Goal: Task Accomplishment & Management: Use online tool/utility

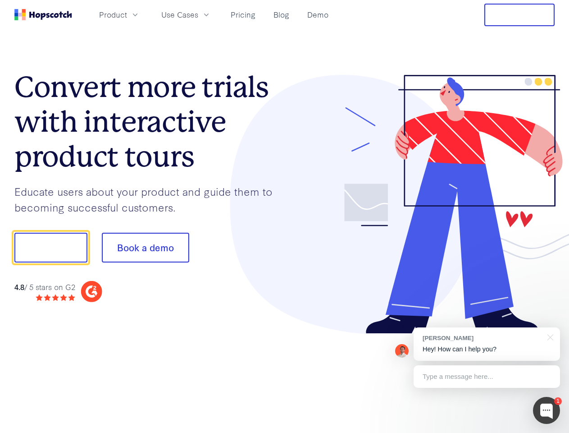
click at [285, 216] on div at bounding box center [420, 204] width 270 height 259
click at [127, 14] on span "Product" at bounding box center [113, 14] width 28 height 11
click at [198, 14] on span "Use Cases" at bounding box center [179, 14] width 37 height 11
click at [520, 15] on button "Free Trial" at bounding box center [519, 15] width 70 height 23
click at [50, 247] on button "Show me!" at bounding box center [50, 248] width 73 height 30
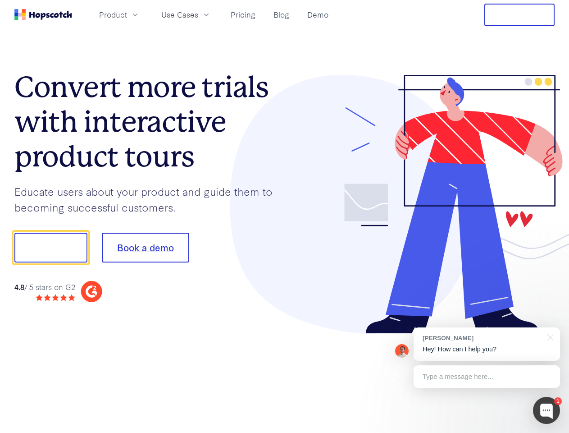
click at [145, 247] on button "Book a demo" at bounding box center [145, 248] width 87 height 30
click at [547, 410] on div at bounding box center [546, 410] width 27 height 27
click at [487, 344] on div "[PERSON_NAME] Hey! How can I help you?" at bounding box center [487, 343] width 146 height 33
click at [549, 336] on div at bounding box center [549, 336] width 23 height 18
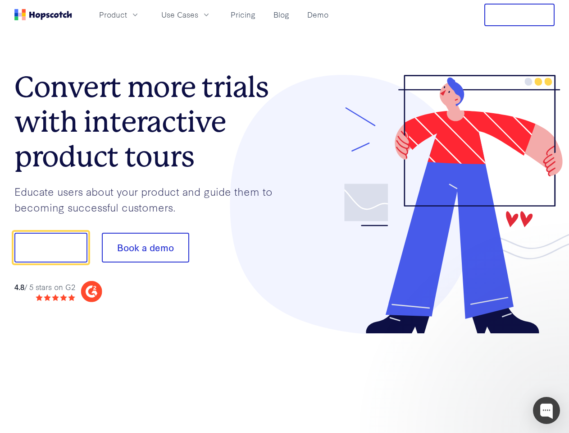
click at [487, 376] on div at bounding box center [475, 307] width 169 height 180
